Goal: Information Seeking & Learning: Learn about a topic

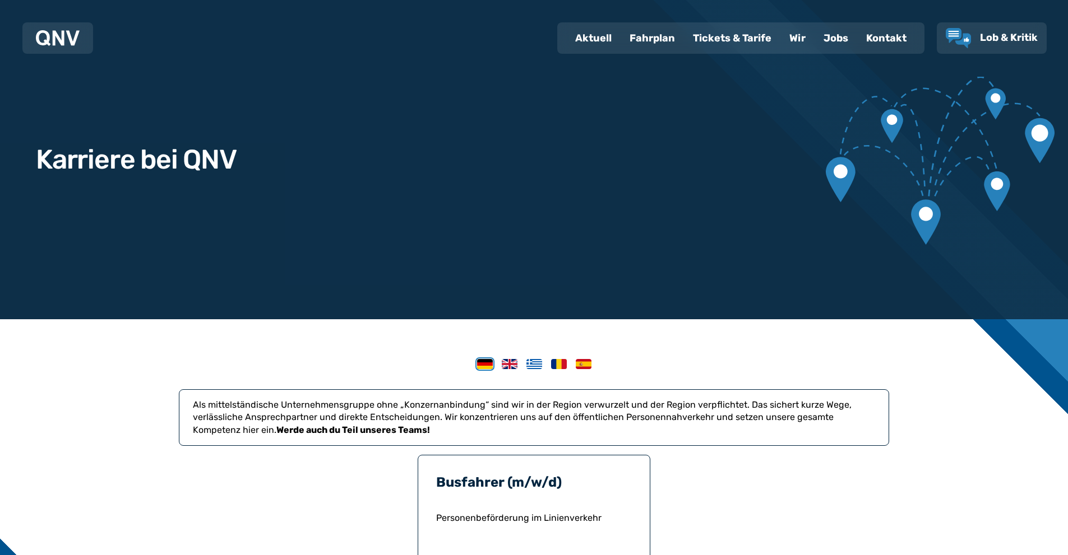
click at [591, 41] on div "Aktuell" at bounding box center [593, 38] width 54 height 29
select select "*"
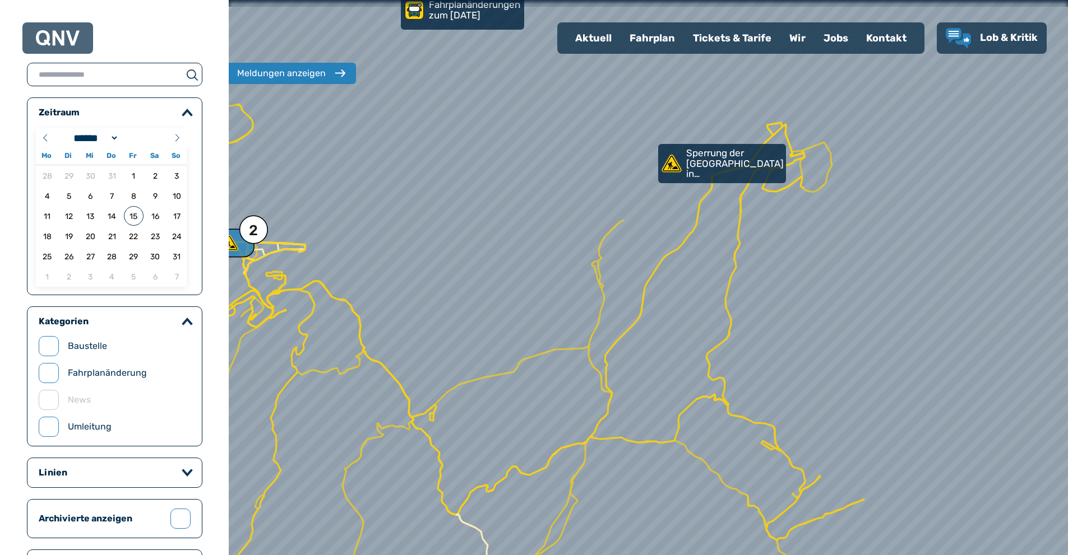
drag, startPoint x: 633, startPoint y: 161, endPoint x: 543, endPoint y: 284, distance: 152.0
click at [539, 284] on div at bounding box center [646, 281] width 1006 height 666
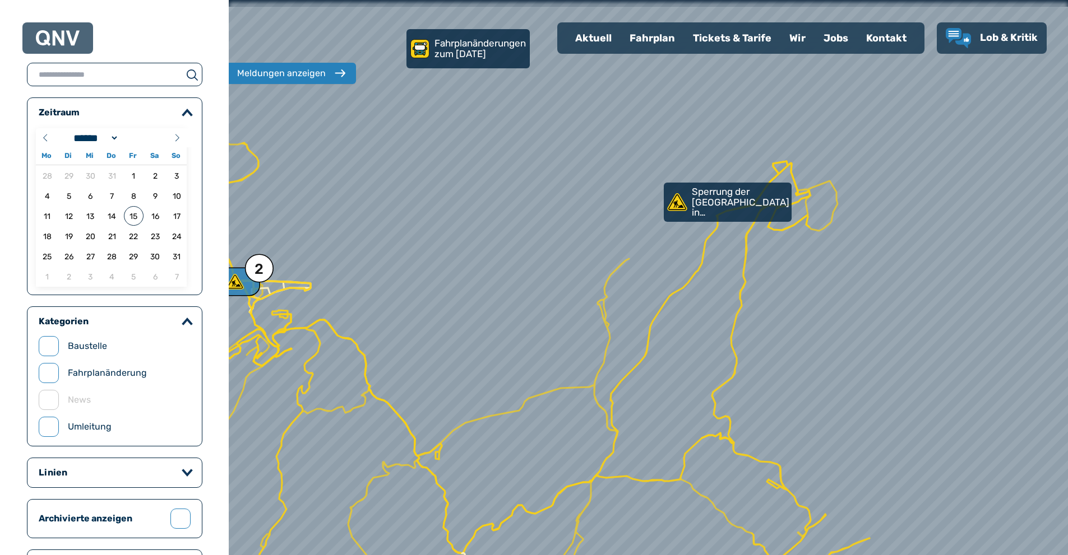
drag, startPoint x: 500, startPoint y: 68, endPoint x: 524, endPoint y: 134, distance: 69.9
click at [524, 134] on div at bounding box center [654, 294] width 1006 height 666
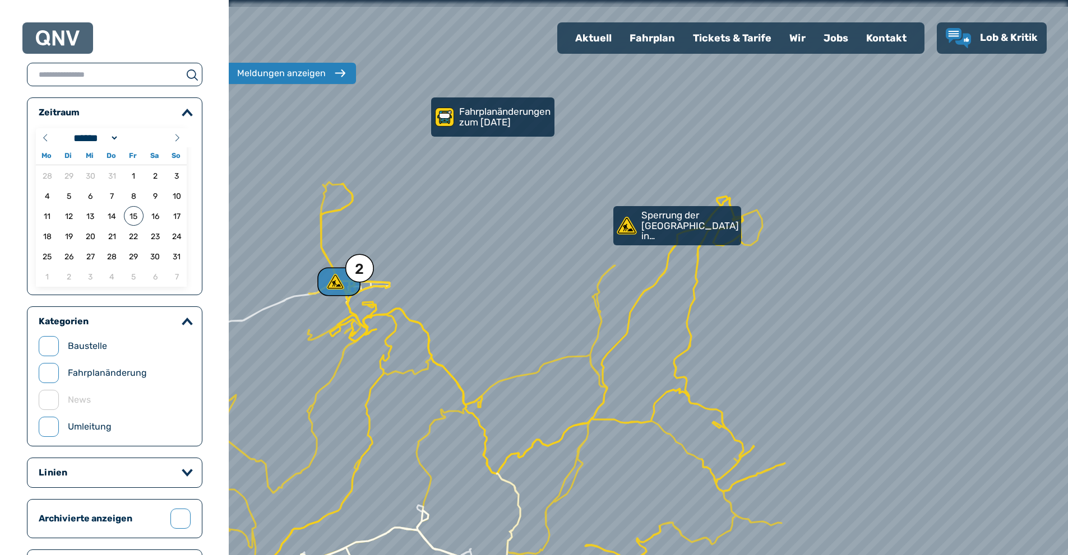
click at [667, 36] on div "Fahrplan" at bounding box center [651, 38] width 63 height 29
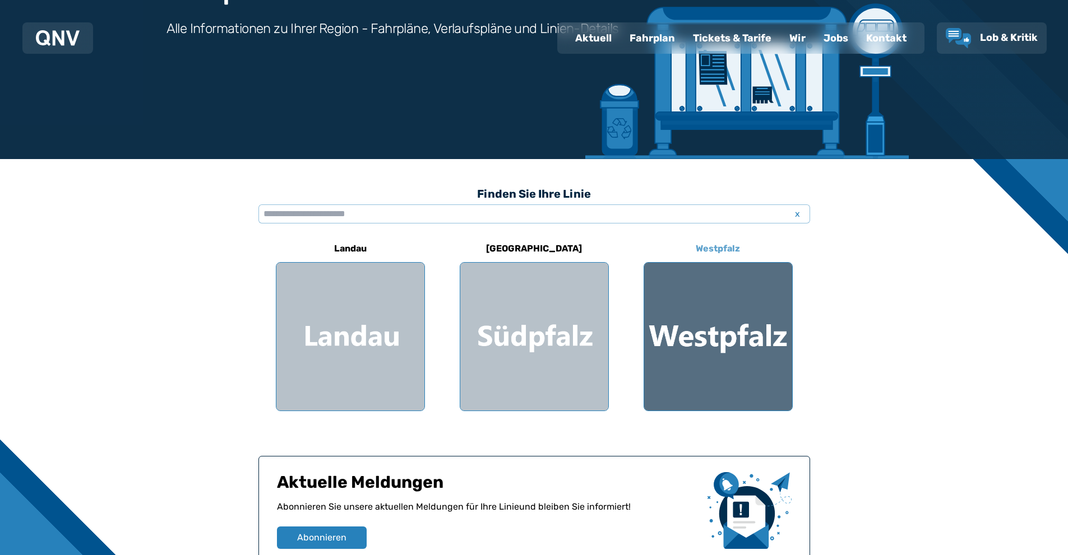
scroll to position [224, 0]
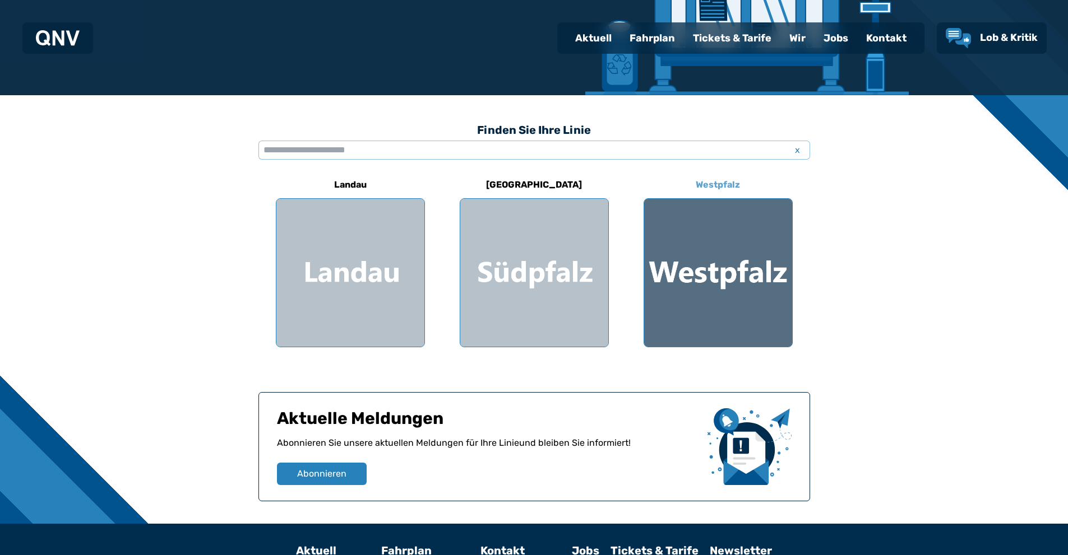
click at [684, 262] on div at bounding box center [718, 273] width 148 height 148
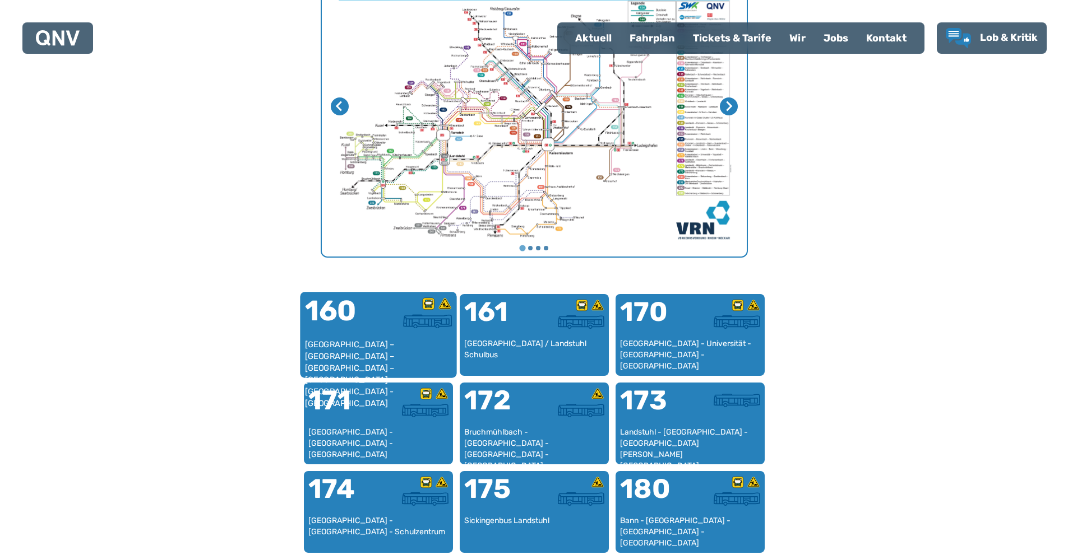
scroll to position [513, 0]
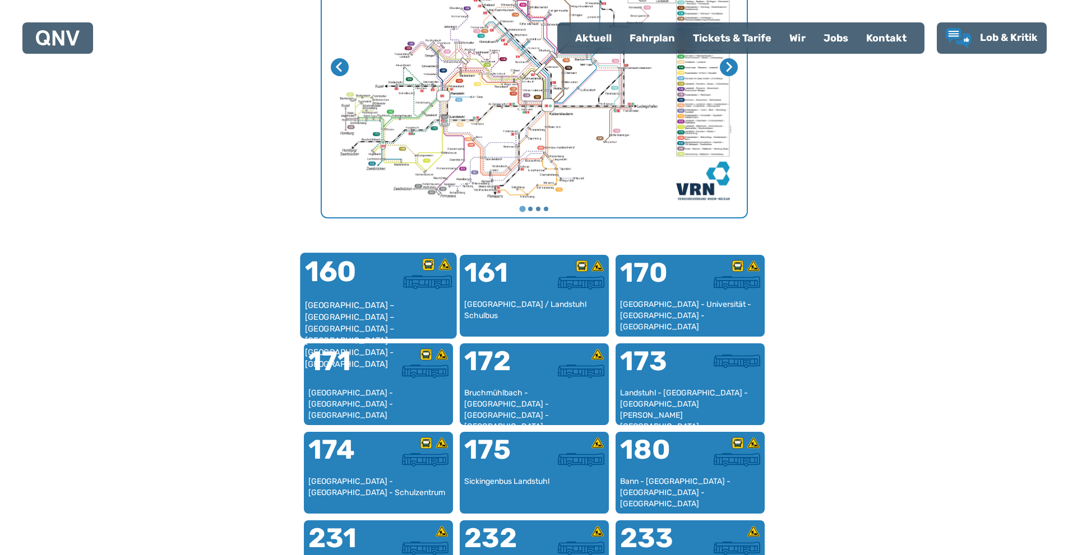
click at [419, 289] on img at bounding box center [427, 282] width 49 height 14
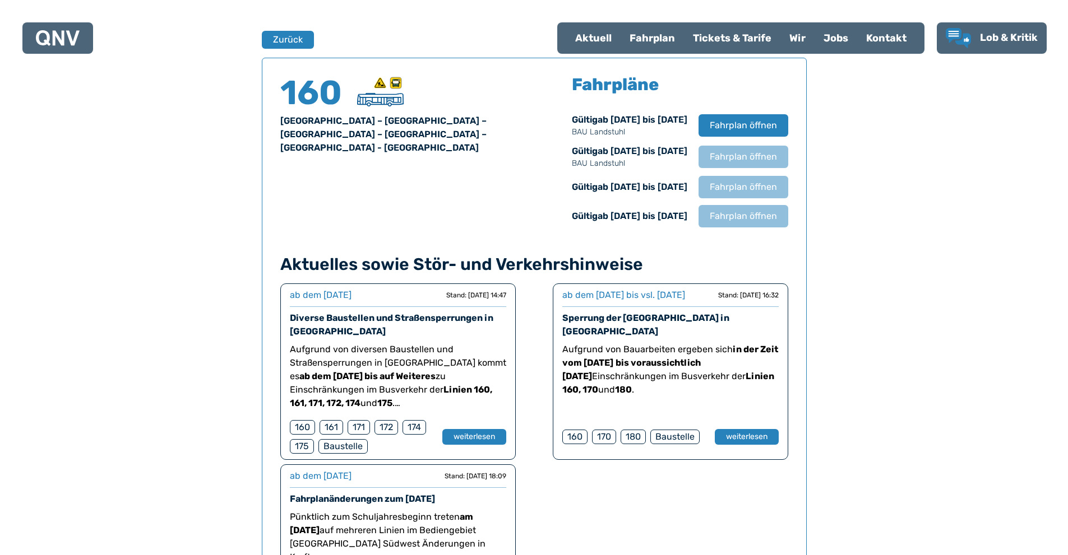
scroll to position [739, 0]
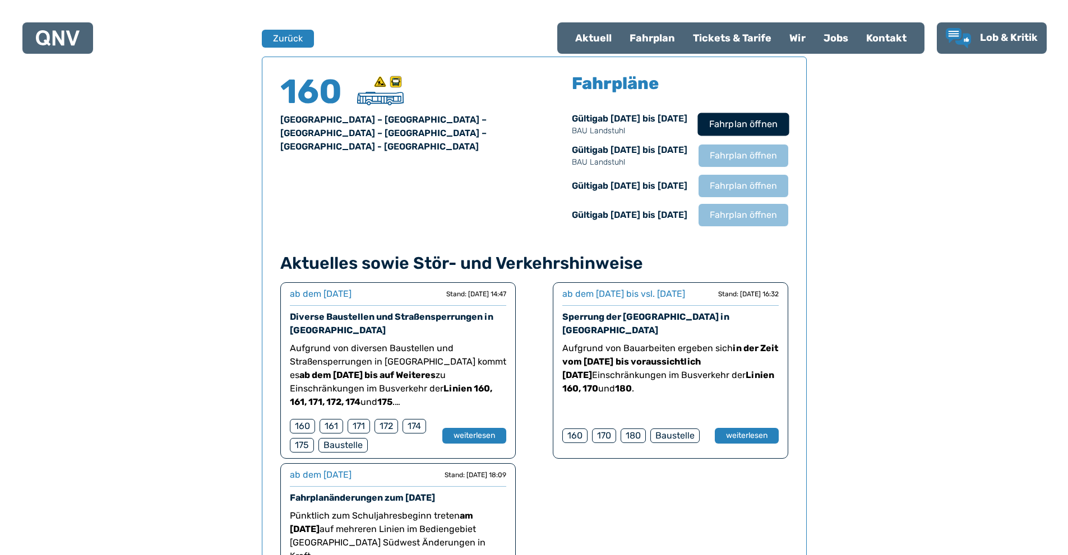
click at [740, 129] on span "Fahrplan öffnen" at bounding box center [742, 124] width 68 height 13
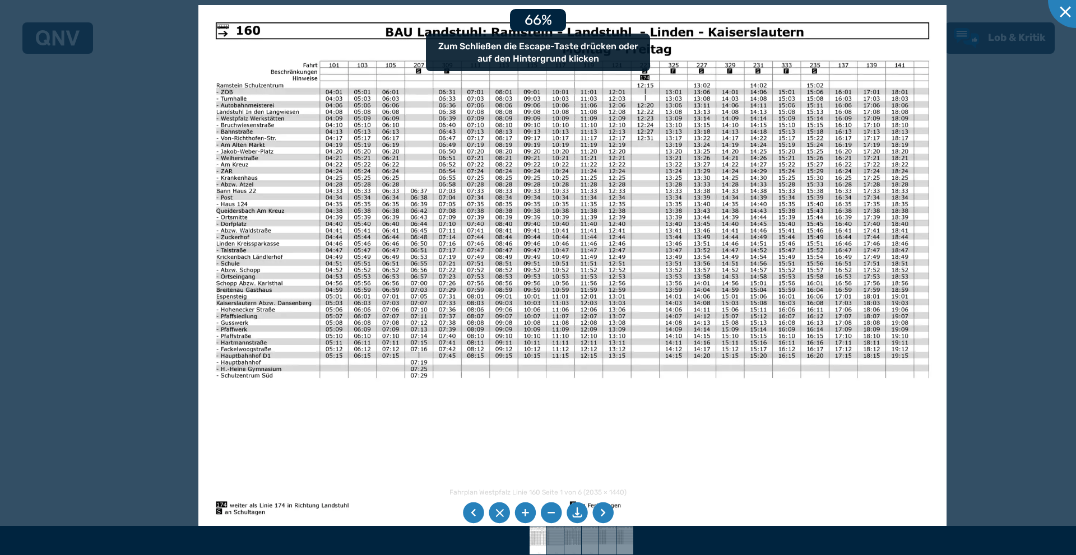
click at [403, 145] on img at bounding box center [572, 269] width 748 height 529
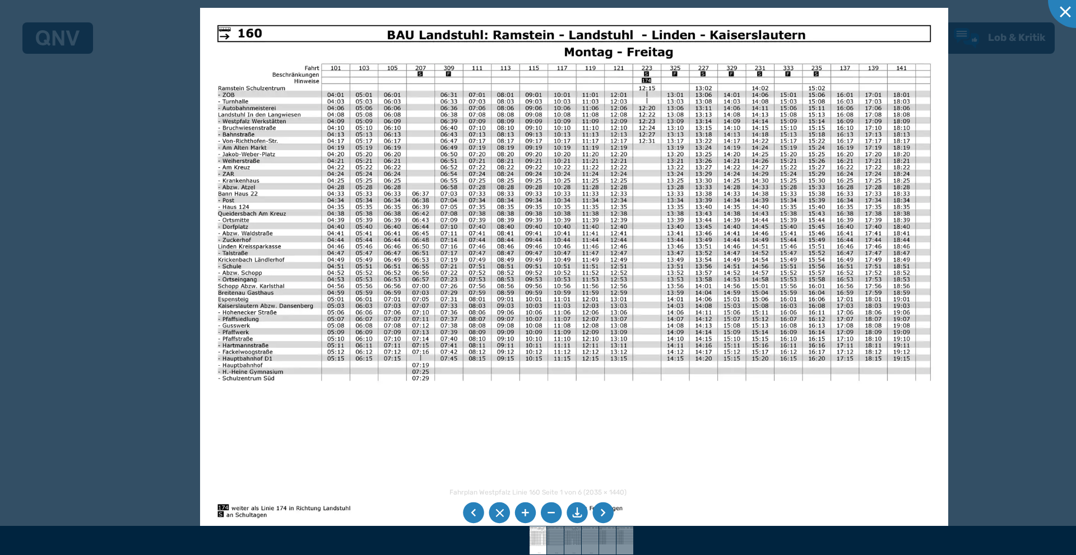
click at [113, 278] on div at bounding box center [538, 277] width 1076 height 555
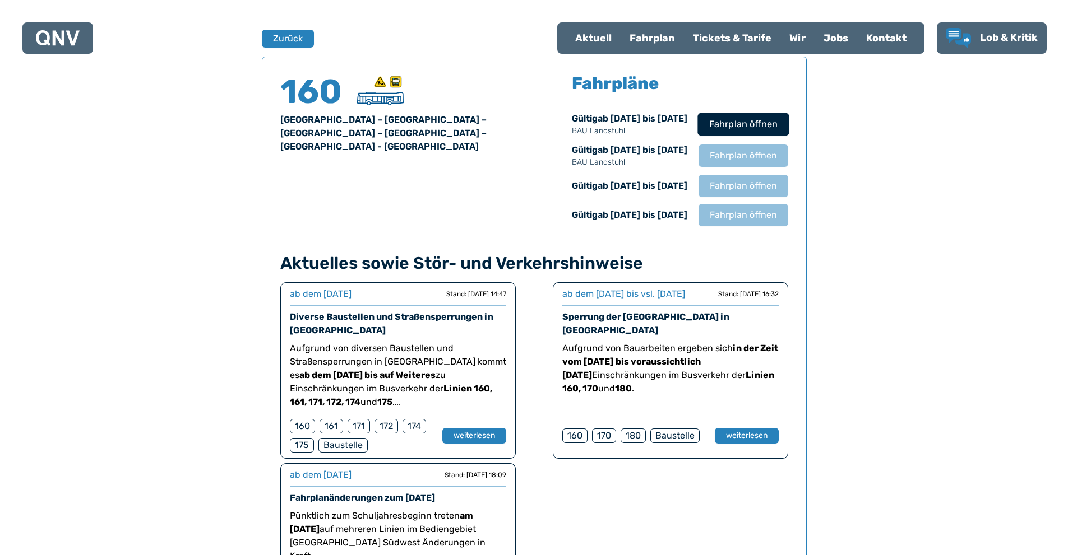
click at [743, 133] on button "Fahrplan öffnen" at bounding box center [742, 124] width 91 height 23
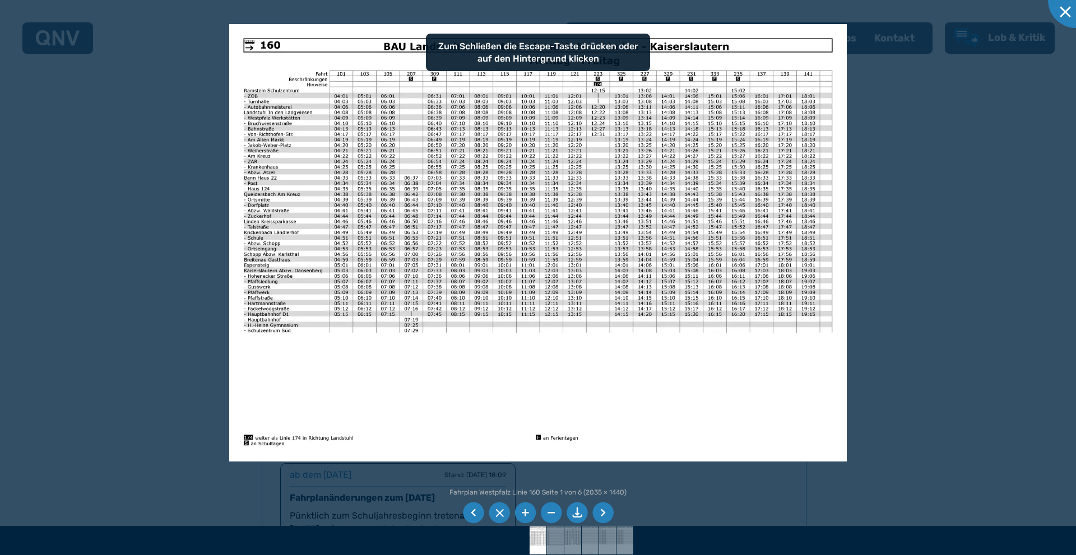
click at [607, 511] on li at bounding box center [602, 513] width 21 height 21
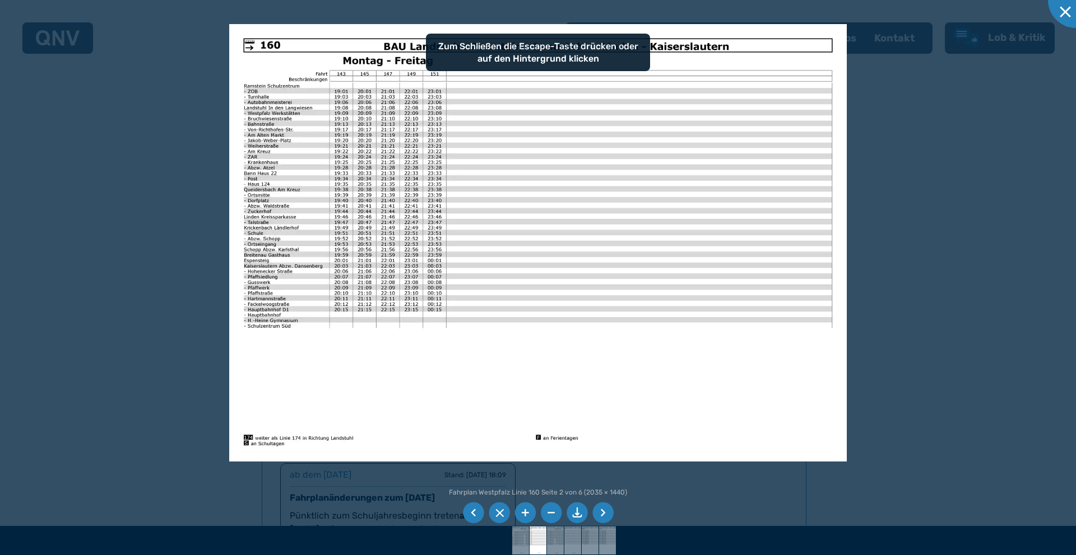
click at [607, 511] on li at bounding box center [602, 513] width 21 height 21
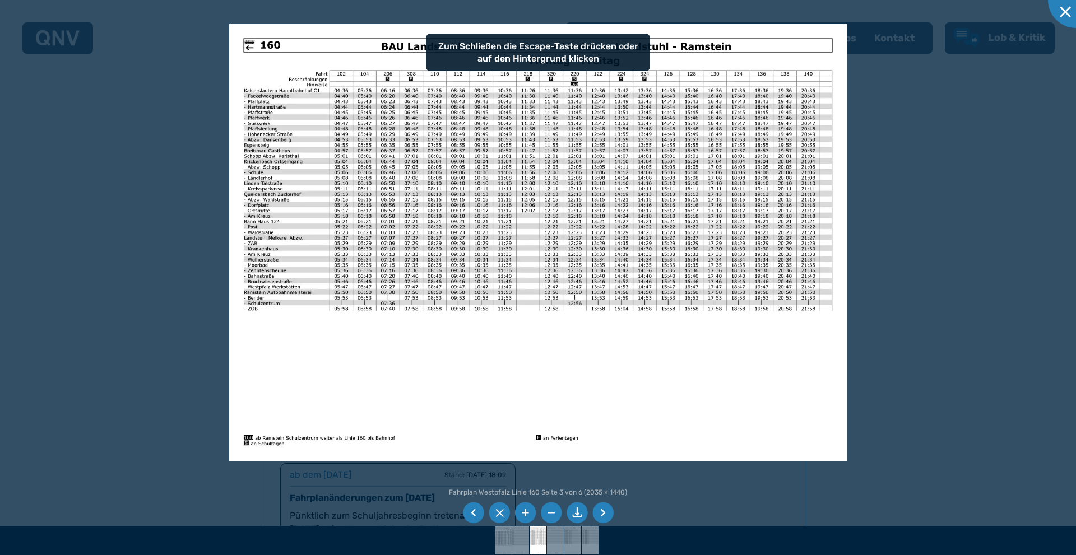
click at [607, 511] on li at bounding box center [602, 513] width 21 height 21
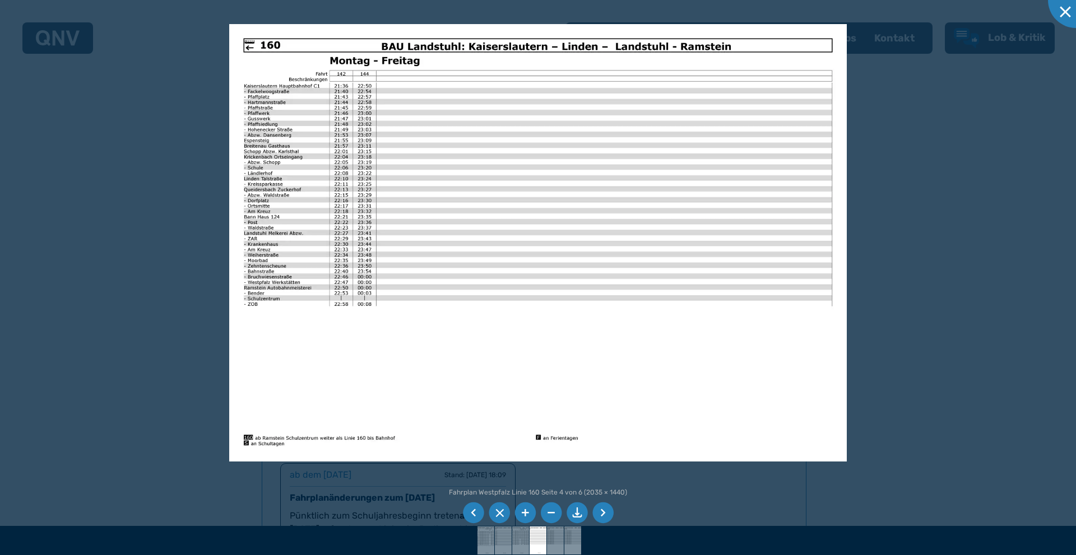
click at [607, 511] on li at bounding box center [602, 513] width 21 height 21
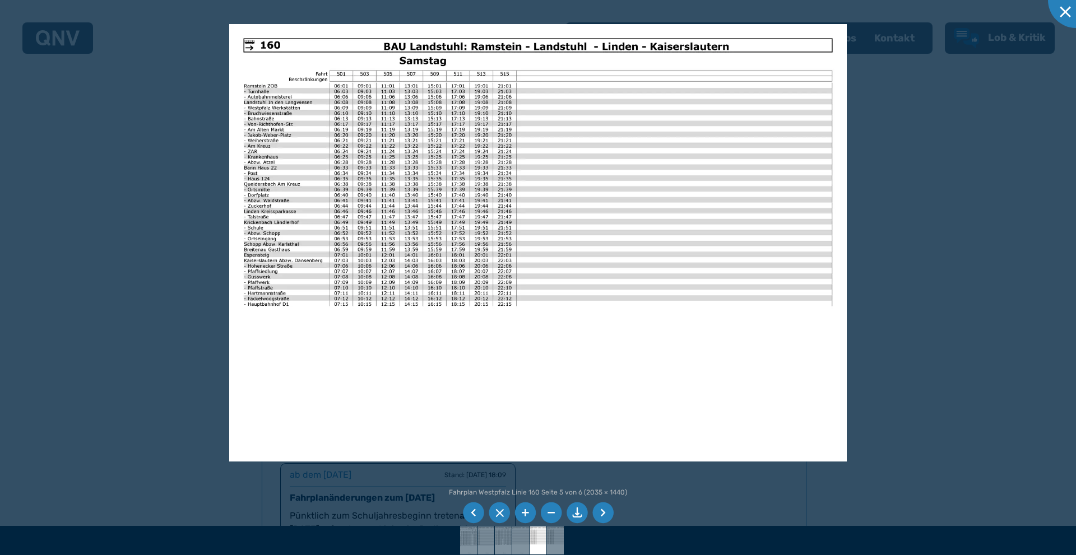
click at [608, 511] on li at bounding box center [602, 513] width 21 height 21
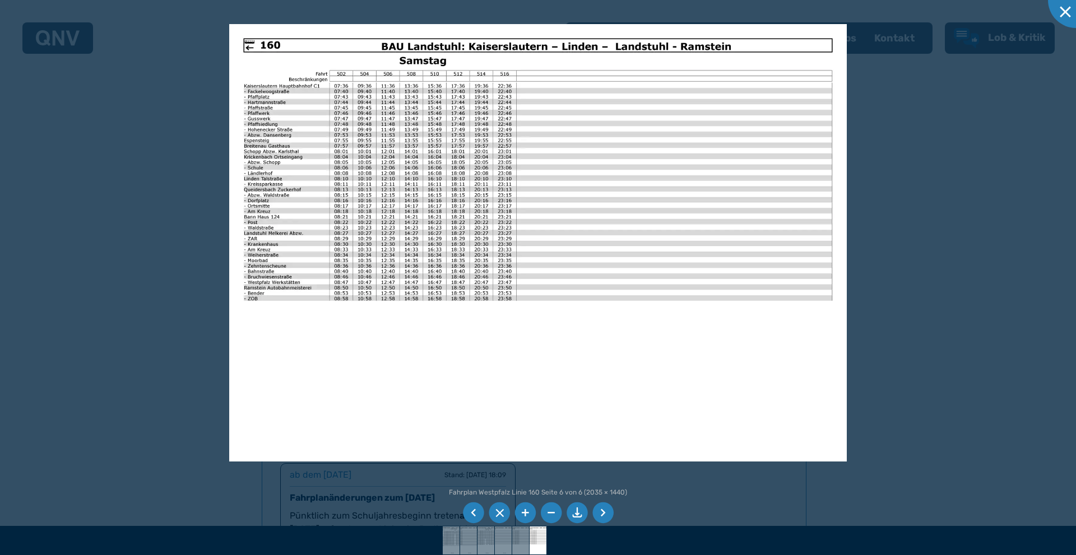
click at [608, 511] on li at bounding box center [602, 513] width 21 height 21
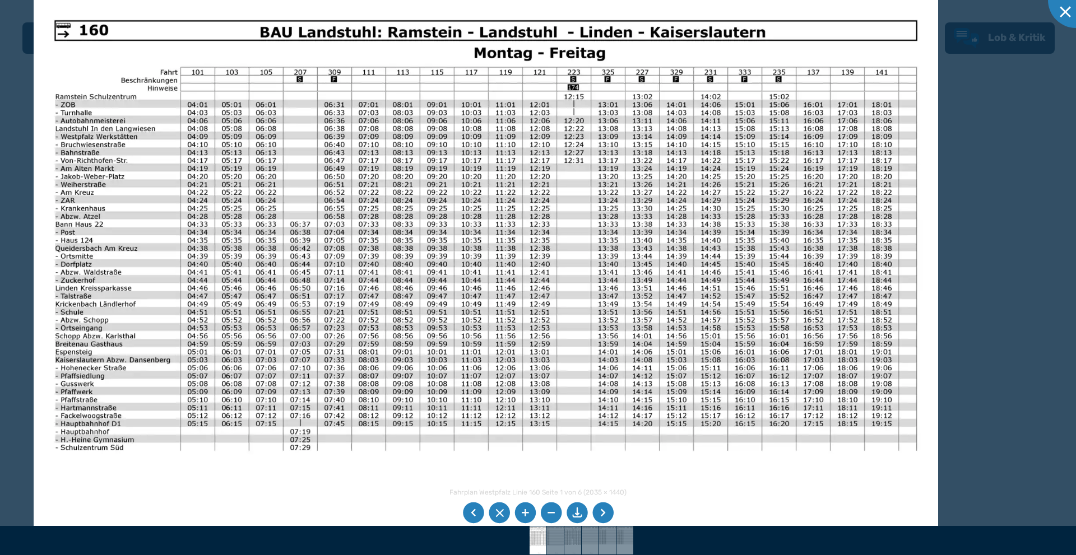
click at [0, 194] on div at bounding box center [538, 277] width 1076 height 555
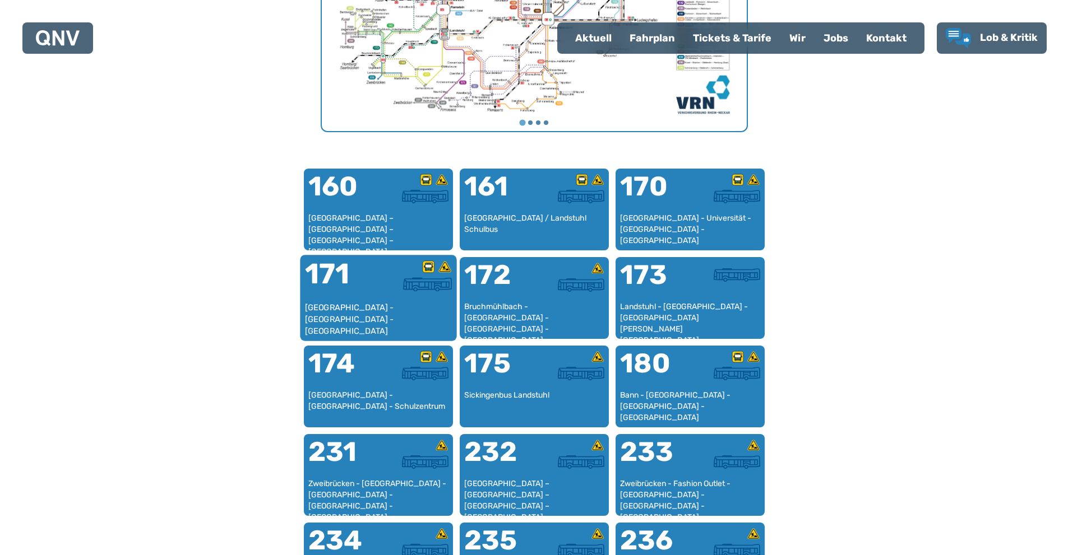
scroll to position [625, 0]
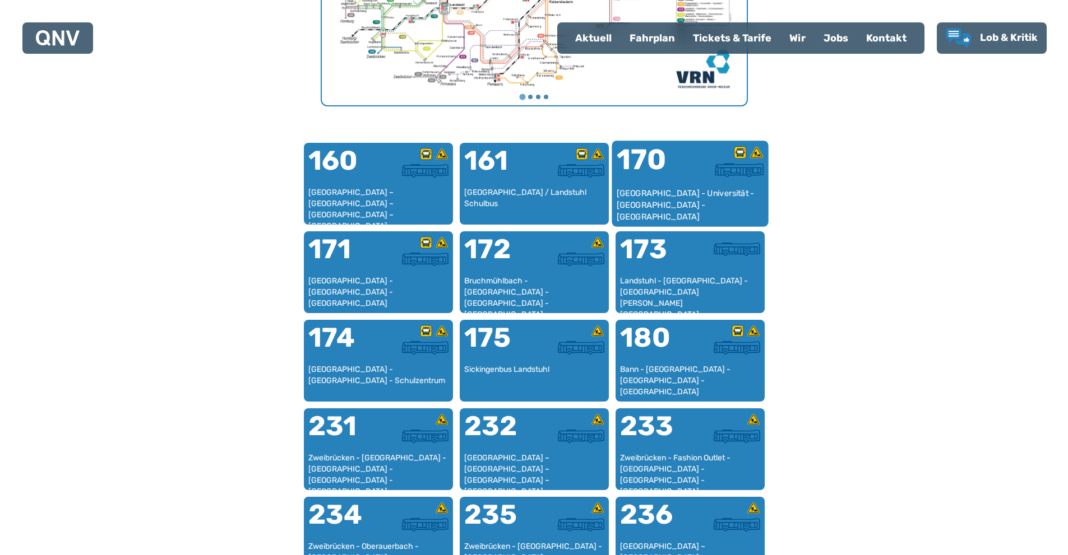
click at [691, 202] on div "[GEOGRAPHIC_DATA] - Universität - [GEOGRAPHIC_DATA] - [GEOGRAPHIC_DATA]" at bounding box center [689, 205] width 147 height 34
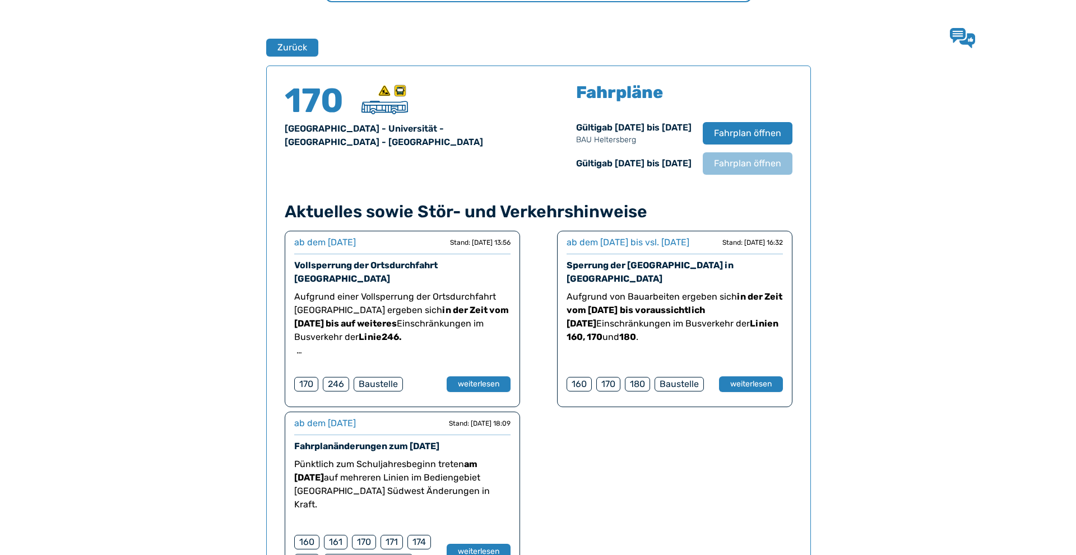
scroll to position [739, 0]
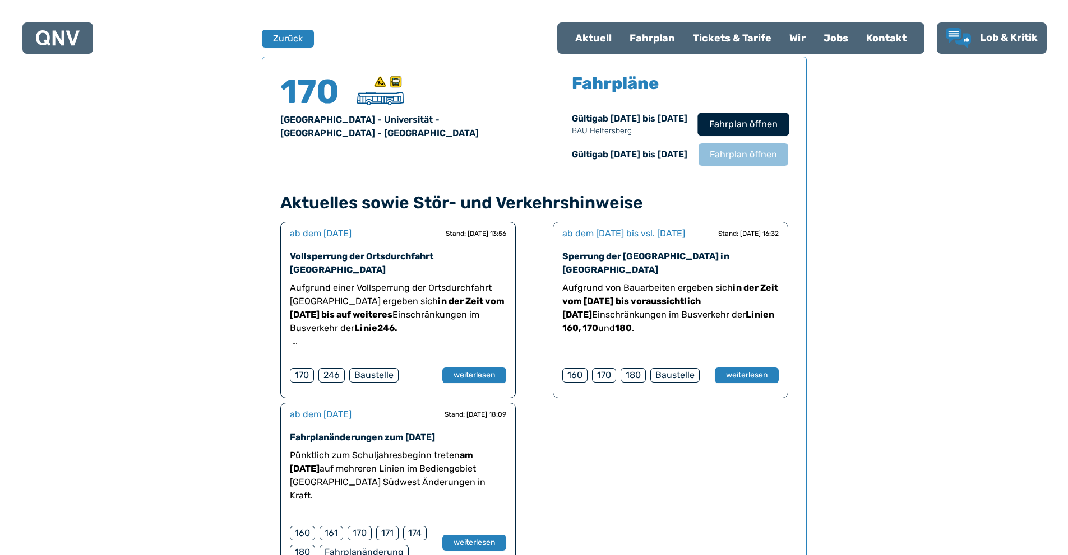
click at [745, 125] on span "Fahrplan öffnen" at bounding box center [742, 124] width 68 height 13
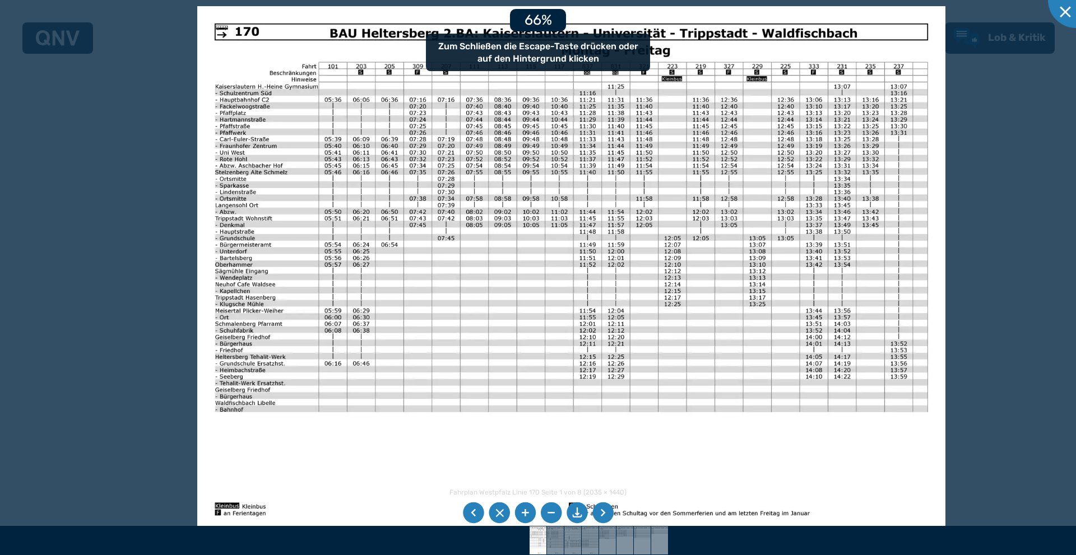
click at [426, 175] on img at bounding box center [571, 270] width 748 height 529
